Goal: Check status

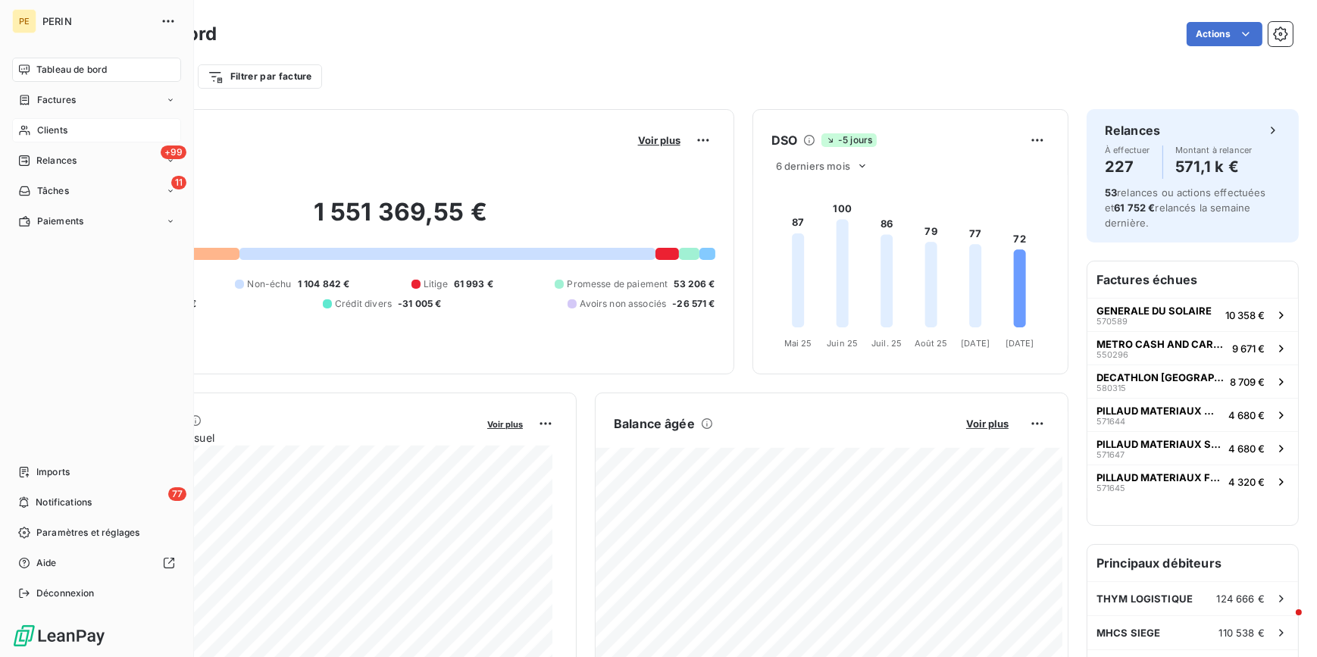
click at [44, 129] on span "Clients" at bounding box center [52, 131] width 30 height 14
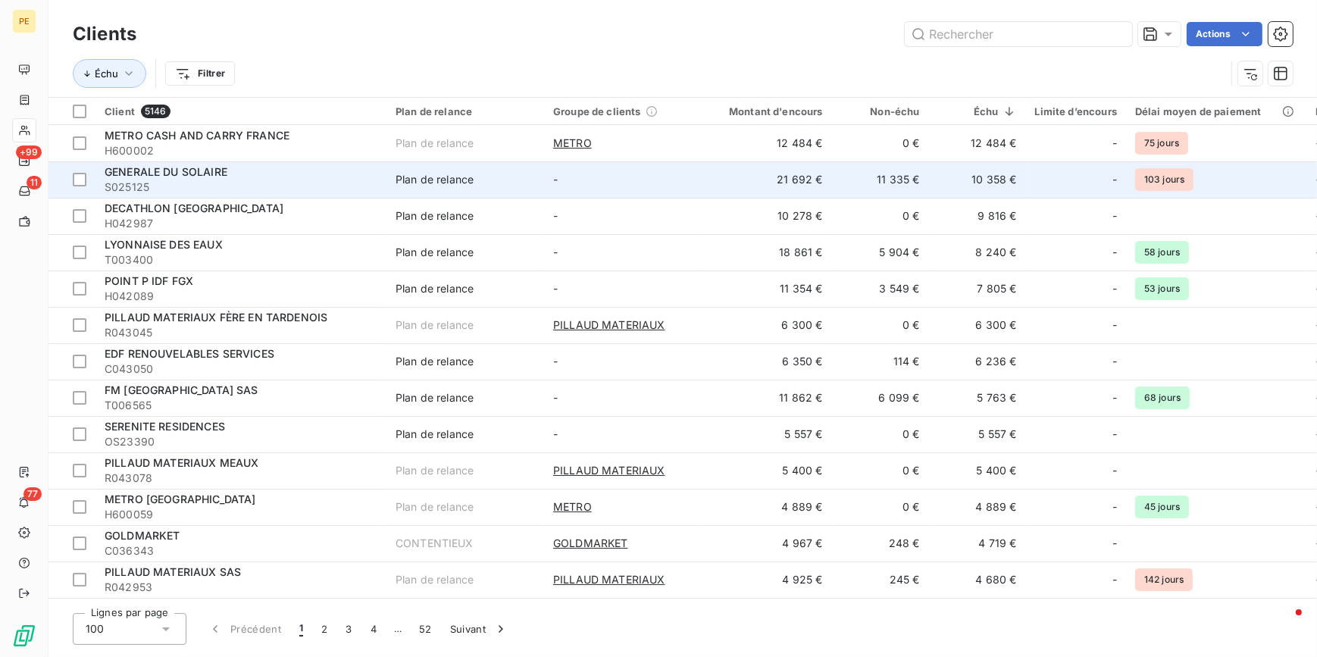
click at [227, 184] on span "S025125" at bounding box center [241, 187] width 273 height 15
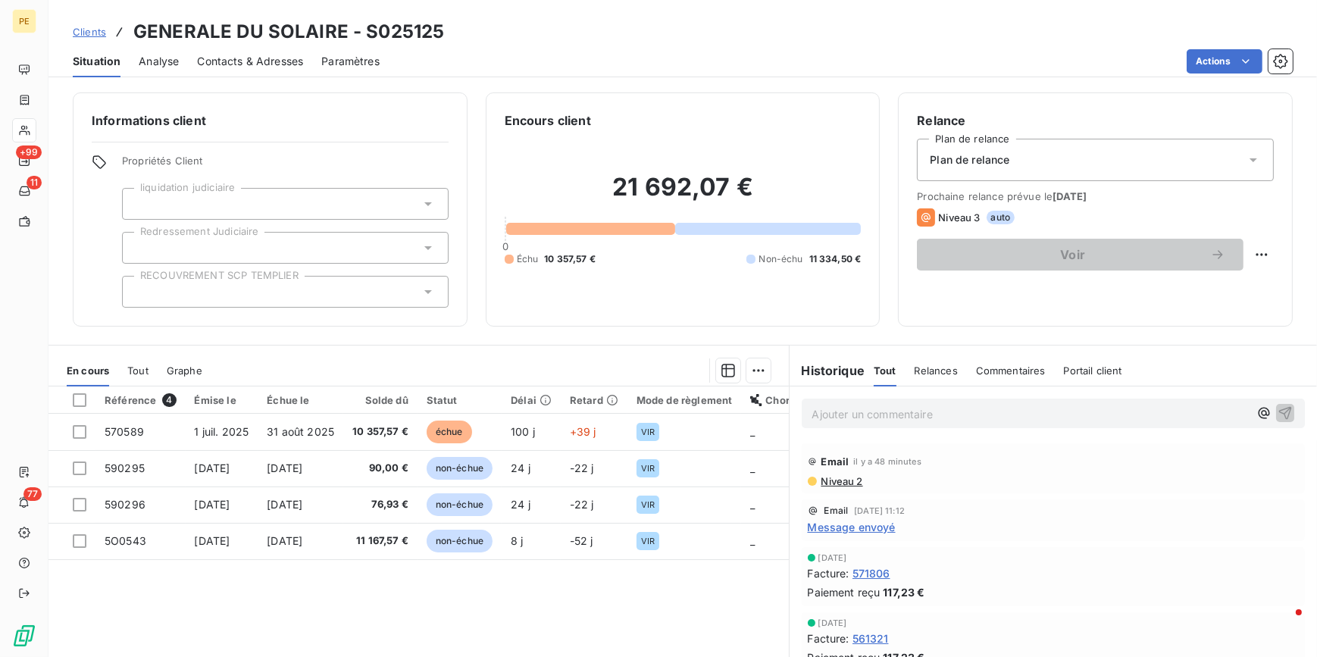
click at [826, 476] on span "Niveau 2" at bounding box center [841, 481] width 43 height 12
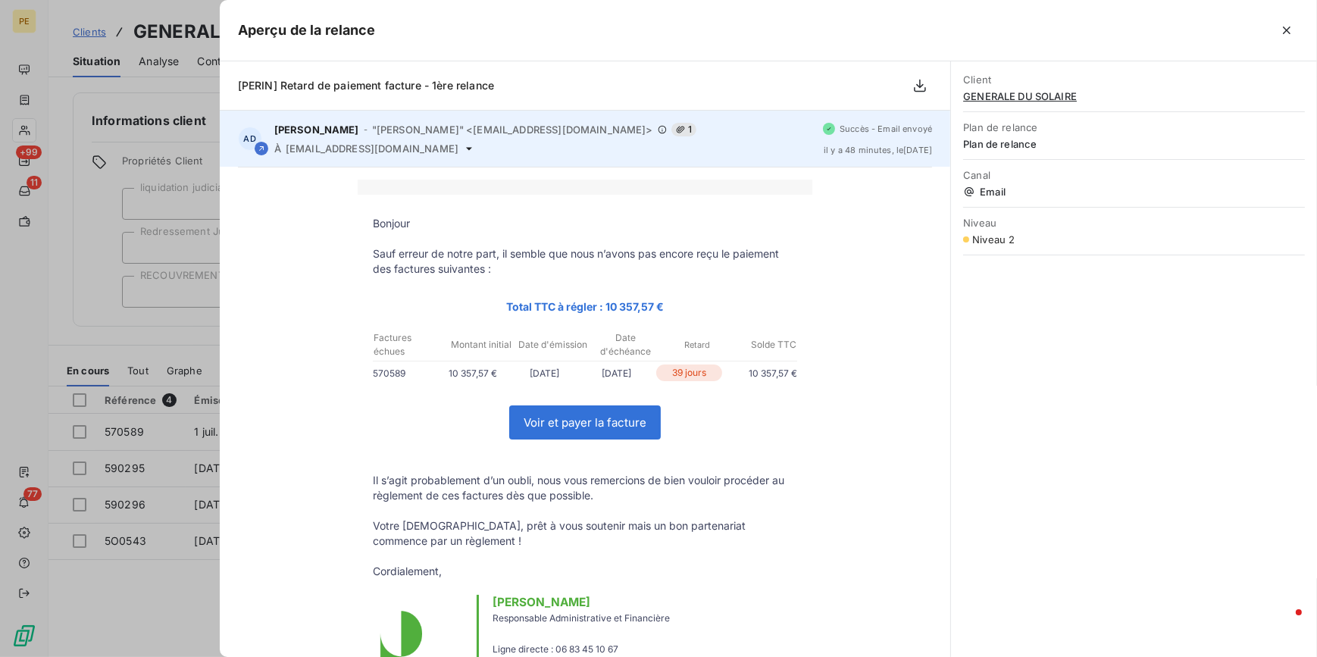
click at [470, 149] on icon at bounding box center [469, 148] width 12 height 12
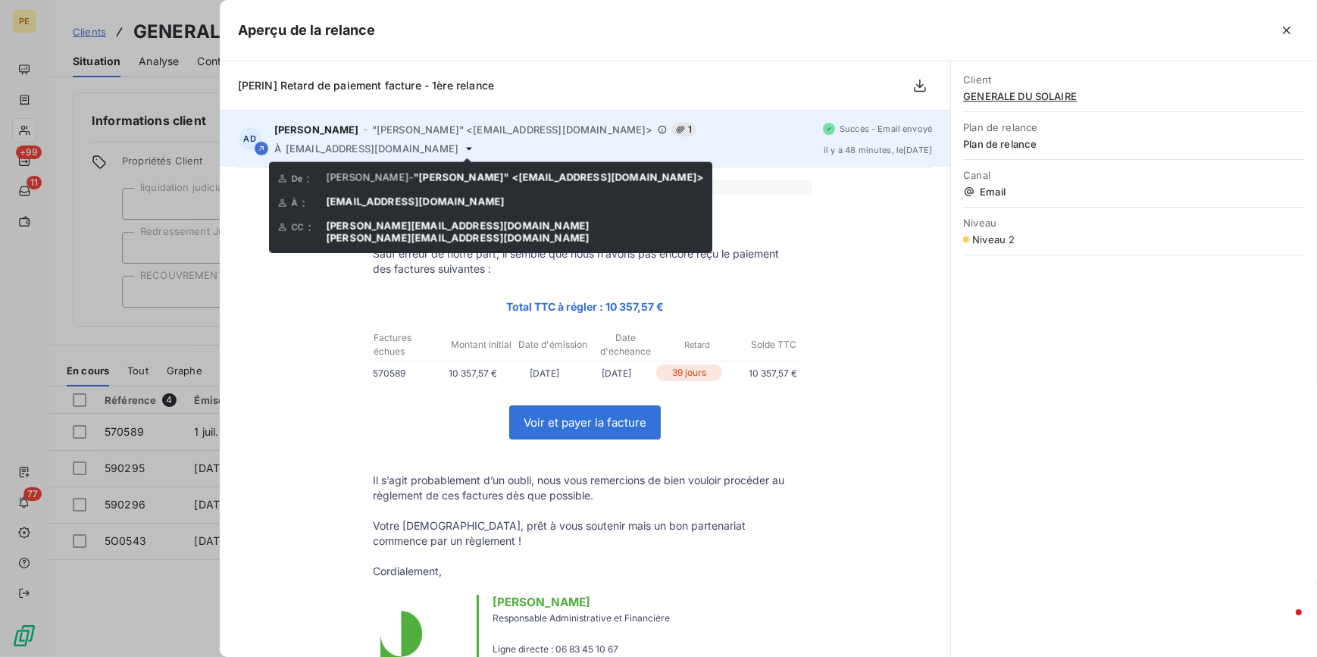
click at [465, 152] on icon at bounding box center [469, 148] width 12 height 12
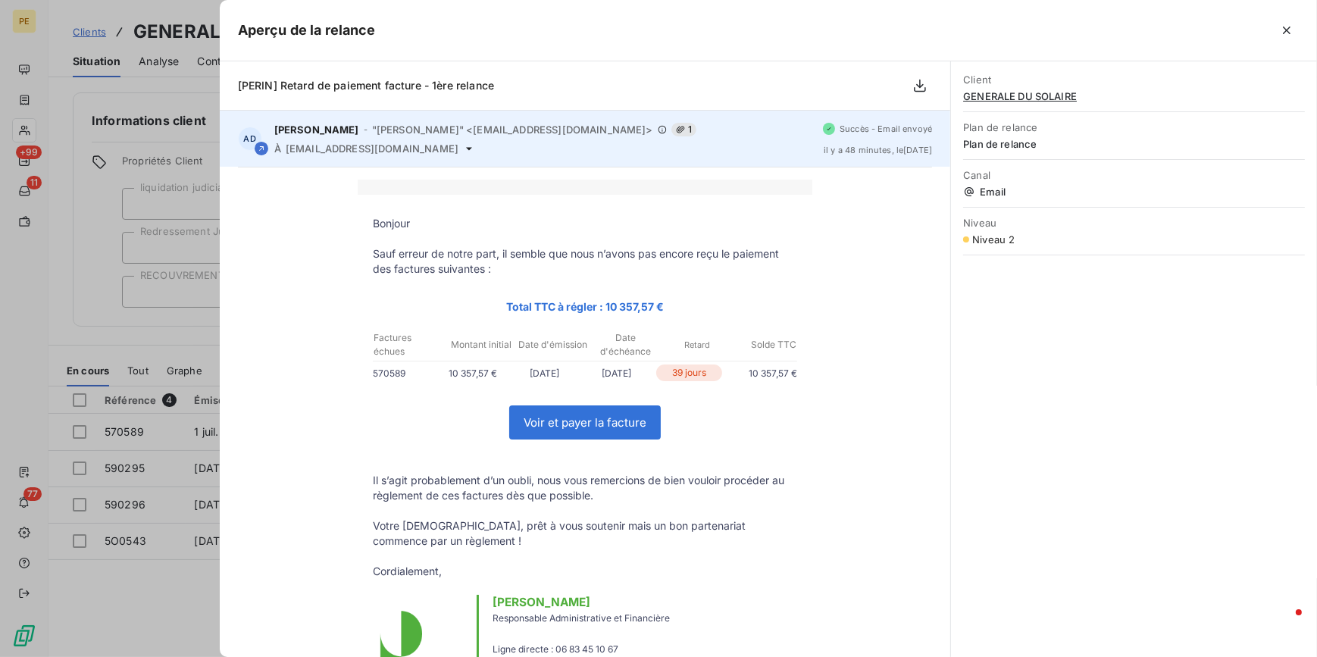
click at [467, 147] on icon at bounding box center [469, 148] width 6 height 3
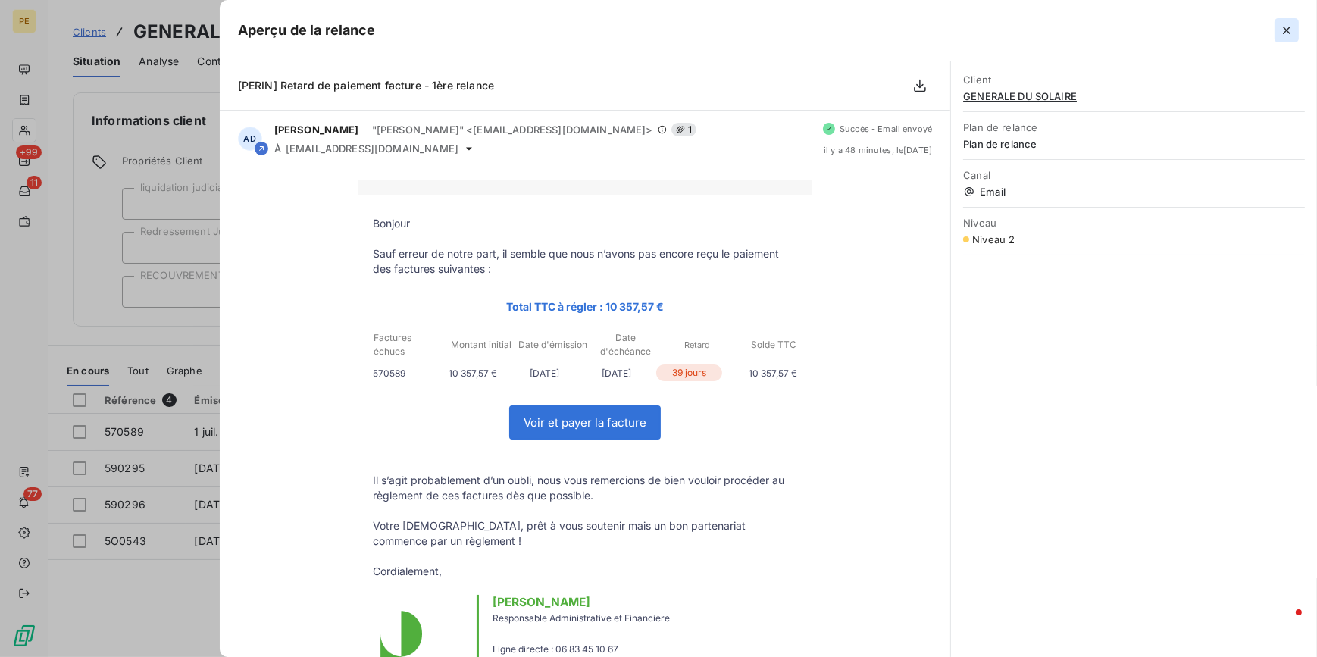
click at [1280, 25] on icon "button" at bounding box center [1286, 30] width 15 height 15
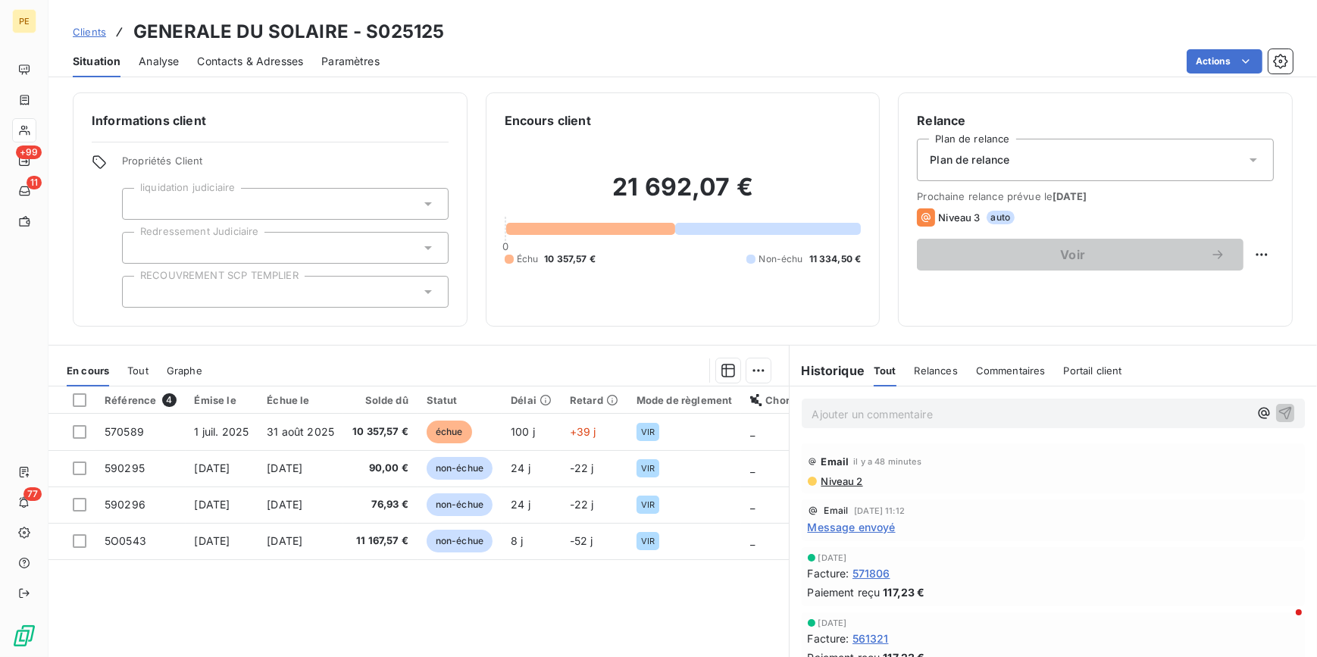
click at [252, 56] on span "Contacts & Adresses" at bounding box center [250, 61] width 106 height 15
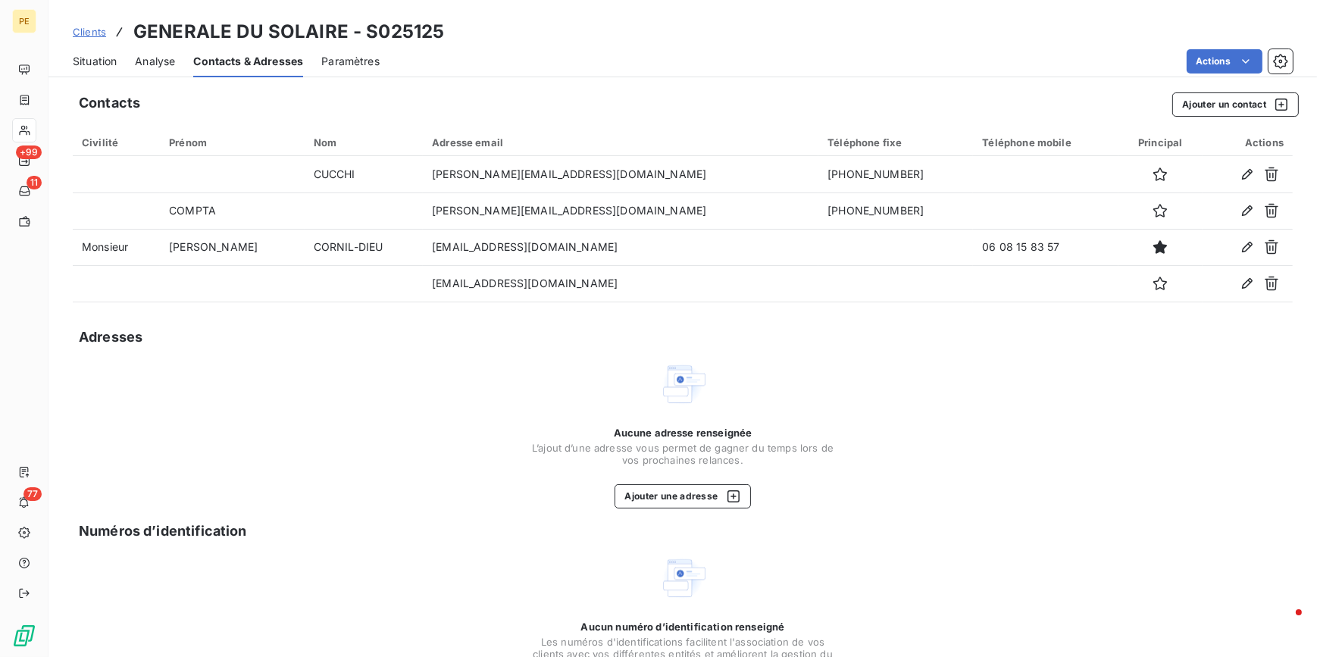
click at [77, 62] on span "Situation" at bounding box center [95, 61] width 44 height 15
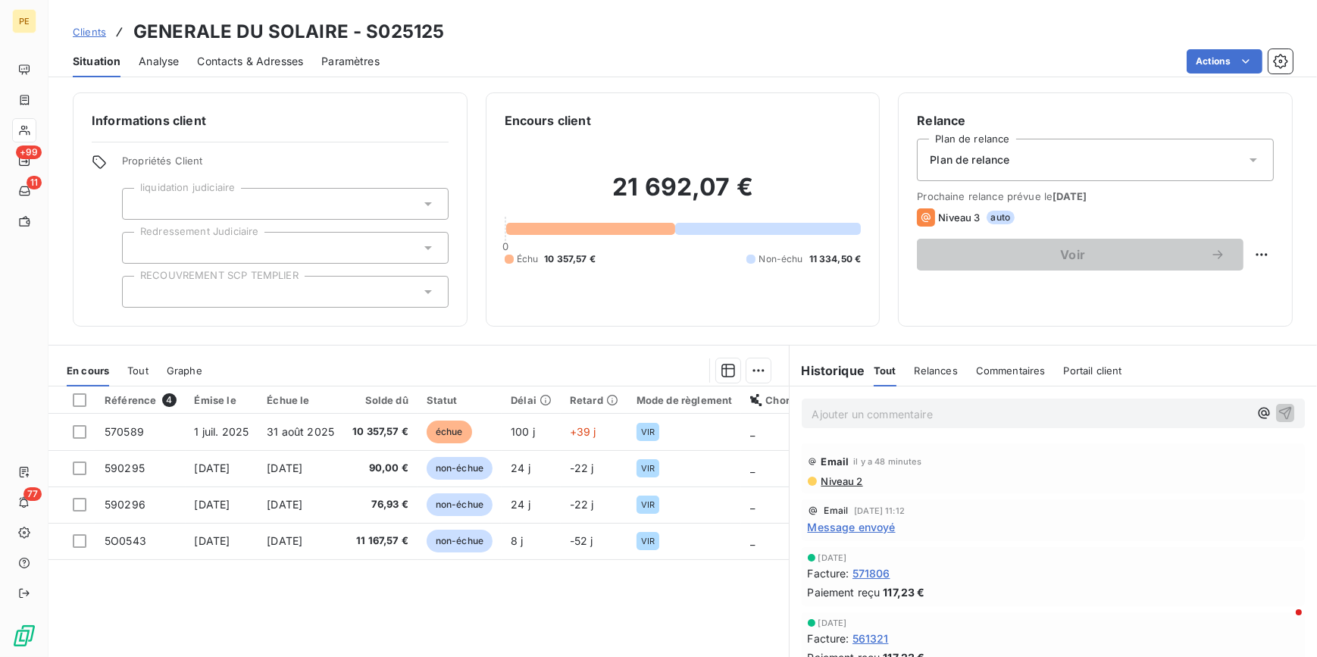
click at [842, 478] on span "Niveau 2" at bounding box center [841, 481] width 43 height 12
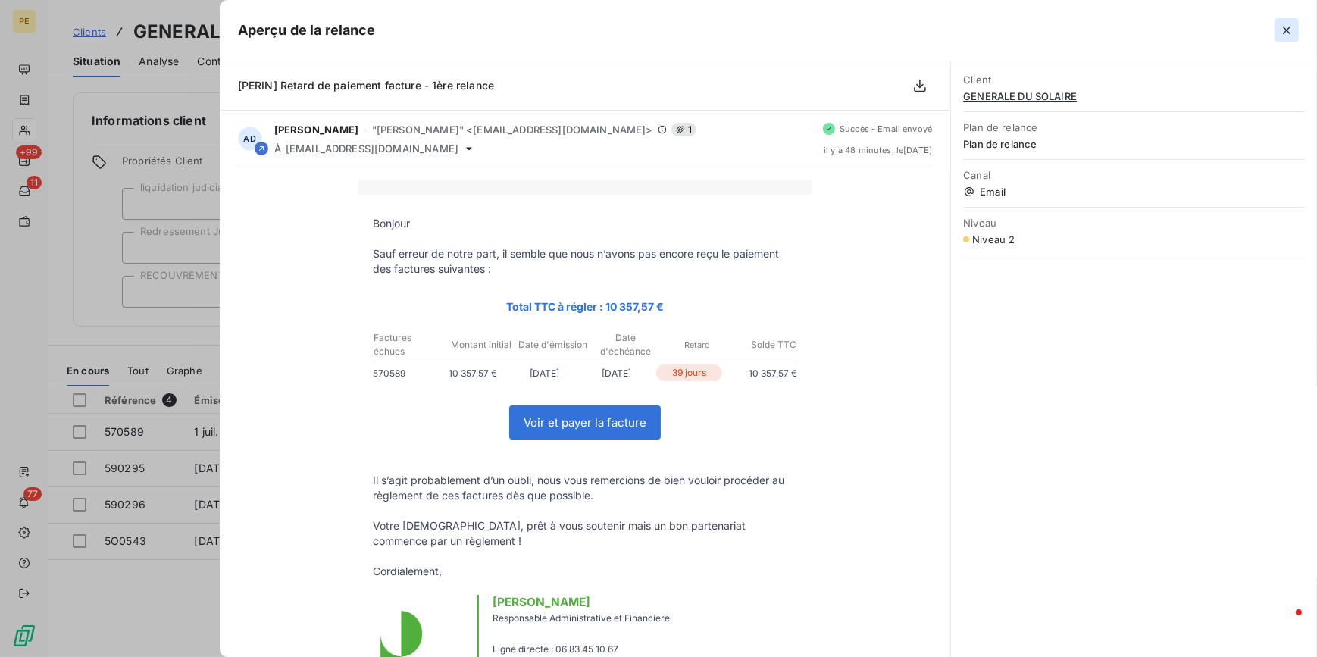
click at [1290, 31] on icon "button" at bounding box center [1286, 30] width 15 height 15
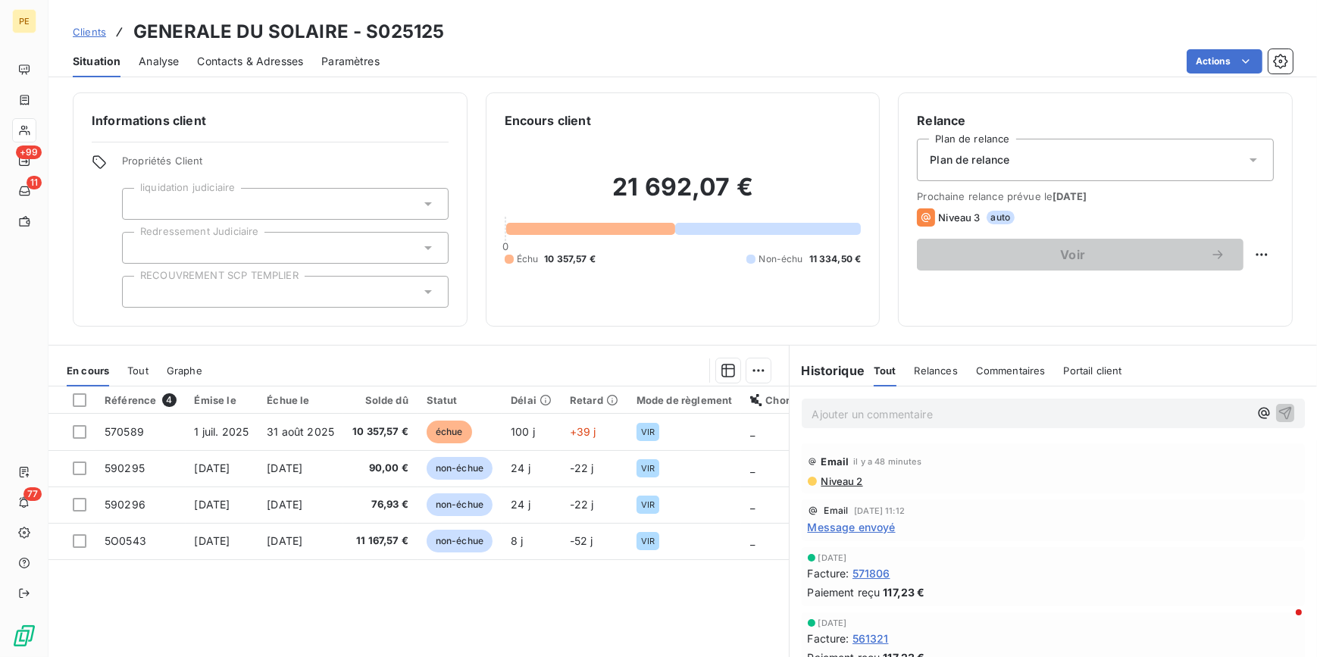
click at [871, 527] on span "Message envoyé" at bounding box center [852, 527] width 88 height 16
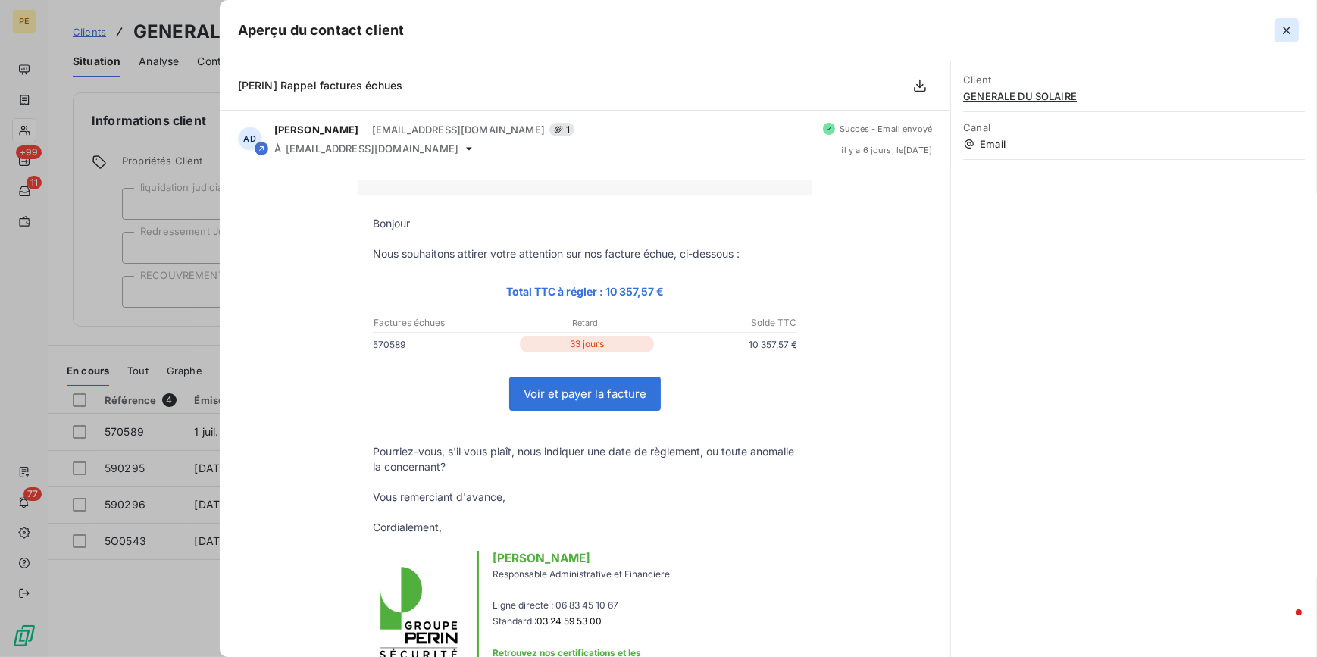
click at [1287, 24] on icon "button" at bounding box center [1286, 30] width 15 height 15
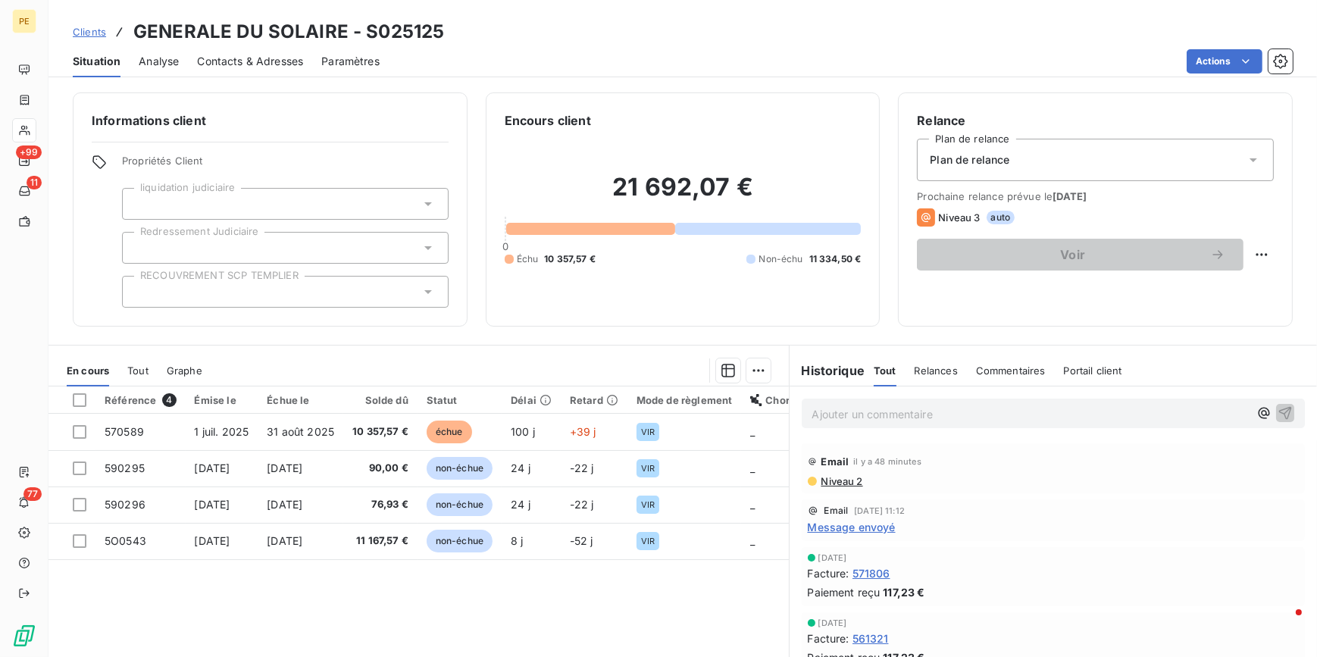
click at [485, 605] on div "Référence 4 Émise le Échue le Solde dû Statut Délai Retard Mode de règlement Ch…" at bounding box center [418, 532] width 740 height 292
